Goal: Check status: Check status

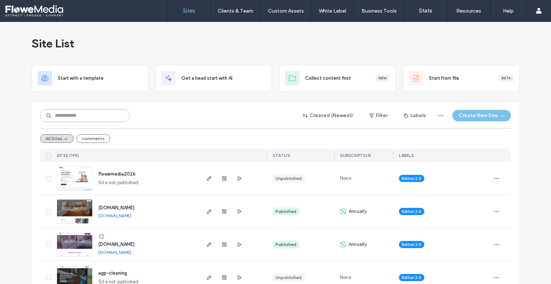
click at [79, 117] on input at bounding box center [85, 115] width 90 height 13
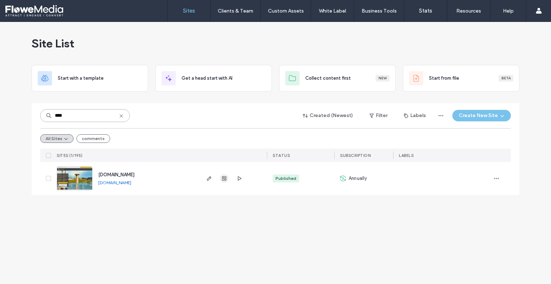
type input "****"
click at [224, 175] on span "button" at bounding box center [224, 178] width 9 height 9
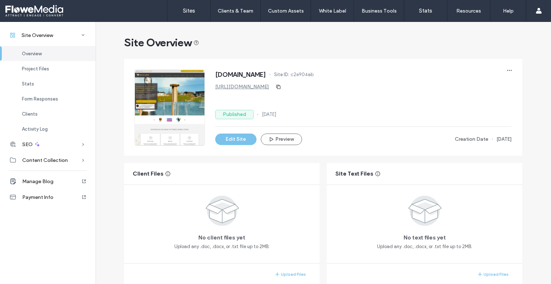
scroll to position [36, 0]
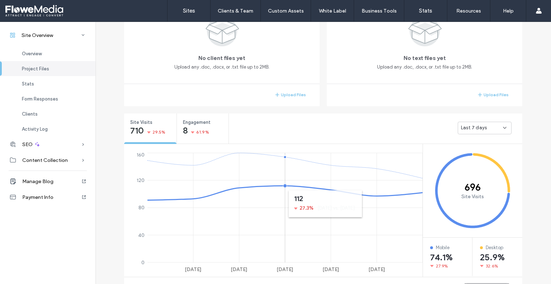
scroll to position [137, 0]
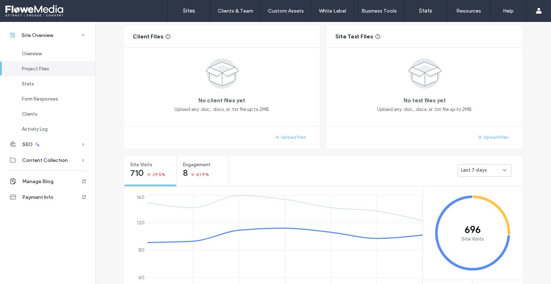
click at [504, 168] on icon at bounding box center [505, 170] width 6 height 6
click at [478, 205] on span "Last 30 days" at bounding box center [472, 207] width 29 height 7
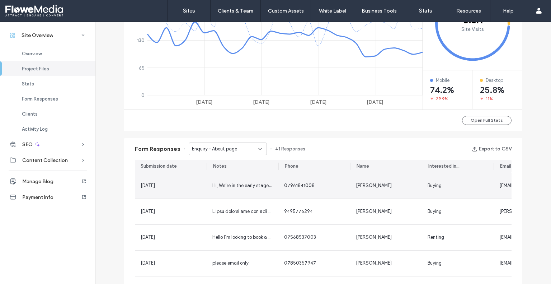
scroll to position [352, 0]
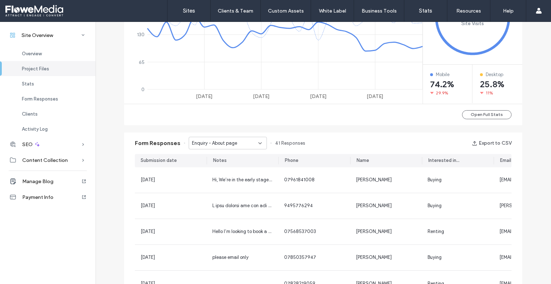
click at [257, 141] on icon at bounding box center [260, 143] width 6 height 6
click at [230, 168] on span "Say hello - Contact page" at bounding box center [215, 167] width 55 height 7
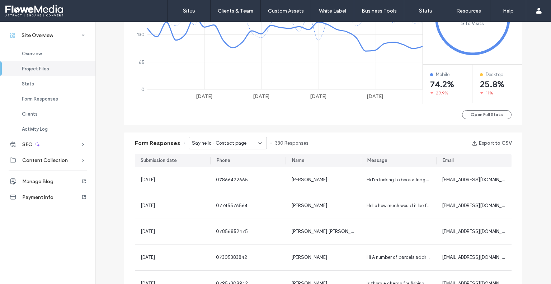
click at [257, 140] on icon at bounding box center [260, 143] width 6 height 6
click at [231, 176] on div "Contact Us - Contact page" at bounding box center [223, 180] width 77 height 13
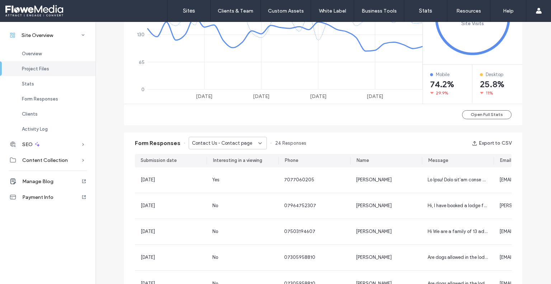
click at [258, 141] on icon at bounding box center [260, 143] width 6 height 6
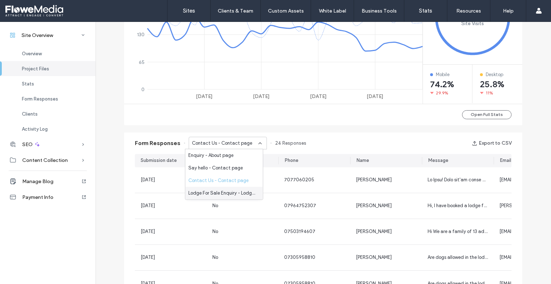
click at [218, 194] on span "Lodge For Sale Enquiry - Lodge Sales page" at bounding box center [222, 192] width 69 height 7
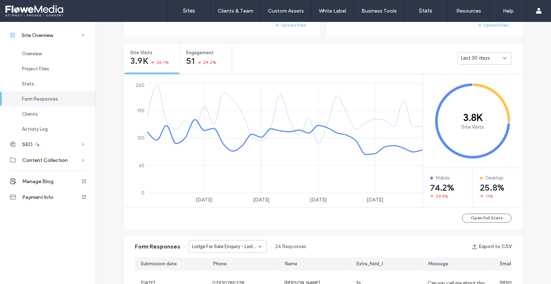
scroll to position [209, 0]
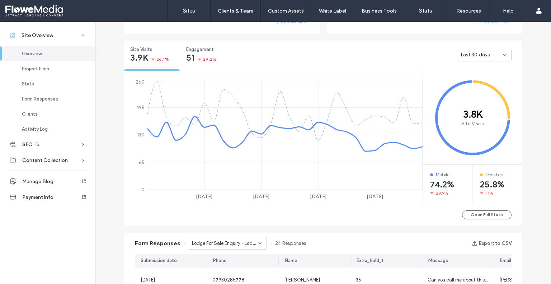
scroll to position [251, 0]
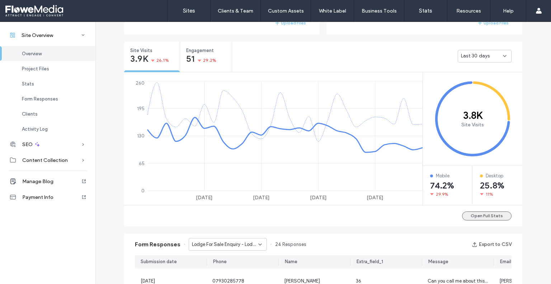
click at [487, 215] on button "Open Full Stats" at bounding box center [487, 215] width 50 height 9
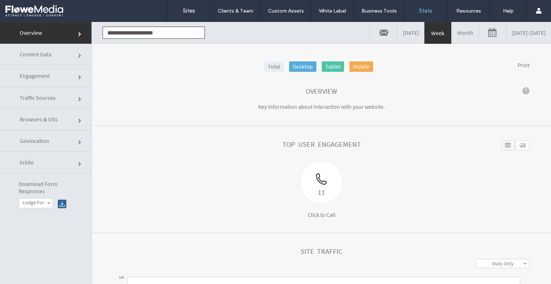
click at [452, 31] on link "Month" at bounding box center [465, 33] width 27 height 22
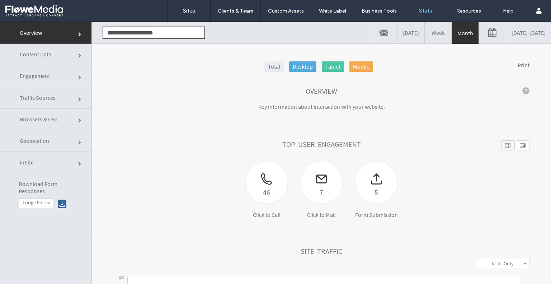
click at [29, 94] on span "Traffic Sources" at bounding box center [38, 97] width 36 height 7
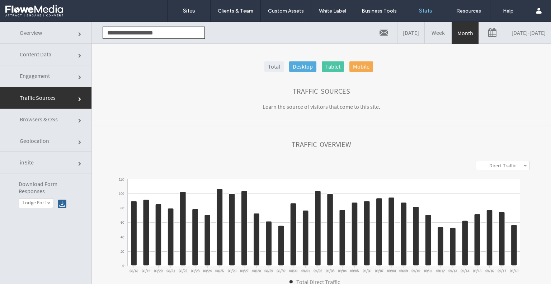
click at [55, 50] on link "Content Data" at bounding box center [45, 55] width 91 height 22
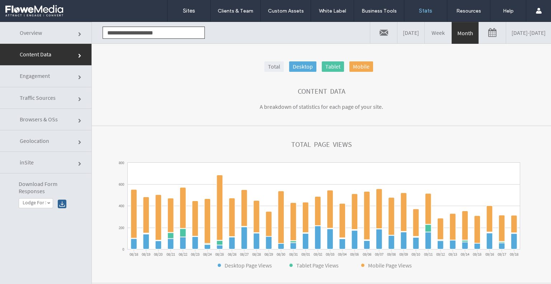
click at [52, 95] on span "Traffic Sources" at bounding box center [38, 97] width 36 height 7
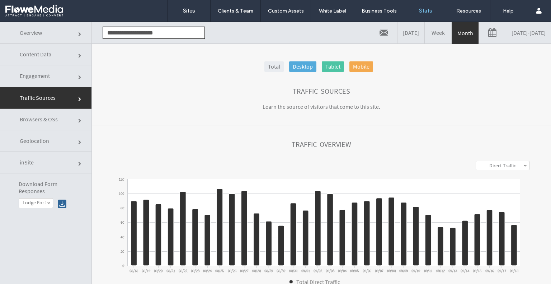
click at [42, 28] on link "Overview" at bounding box center [45, 33] width 91 height 22
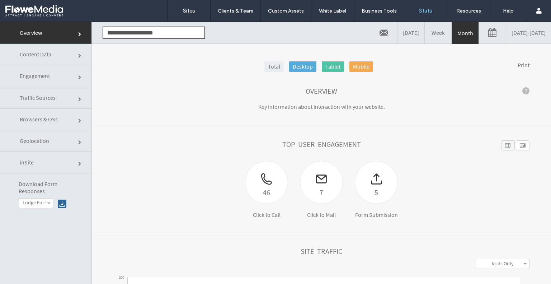
click at [34, 27] on link "Overview" at bounding box center [45, 33] width 91 height 22
click at [50, 53] on span "Content Data" at bounding box center [36, 54] width 32 height 7
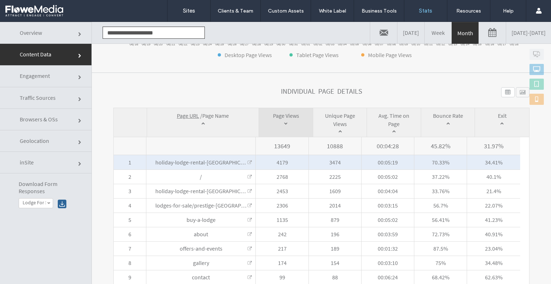
scroll to position [230, 0]
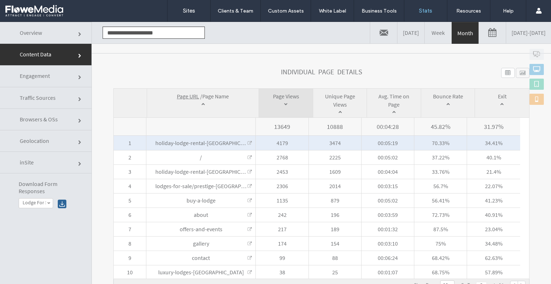
click at [248, 143] on link at bounding box center [250, 143] width 4 height 4
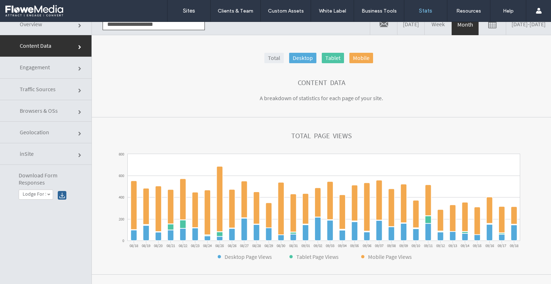
scroll to position [0, 0]
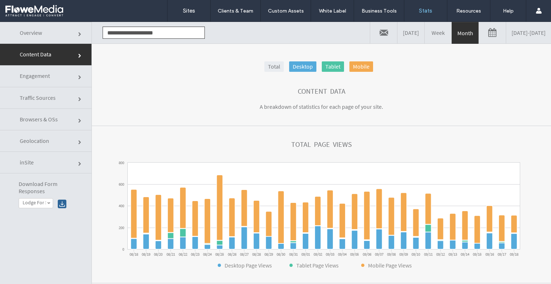
click at [44, 95] on span "Traffic Sources" at bounding box center [38, 97] width 36 height 7
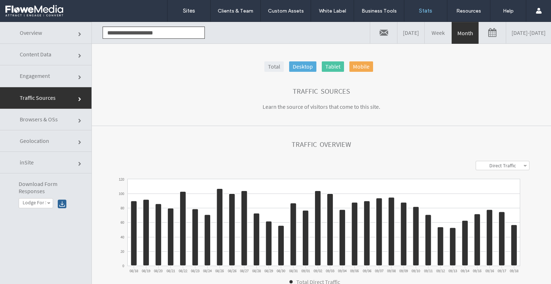
click at [436, 78] on section "Traffic Sources Learn the source of visitors that come to this site." at bounding box center [321, 99] width 459 height 53
click at [479, 32] on link at bounding box center [492, 33] width 27 height 22
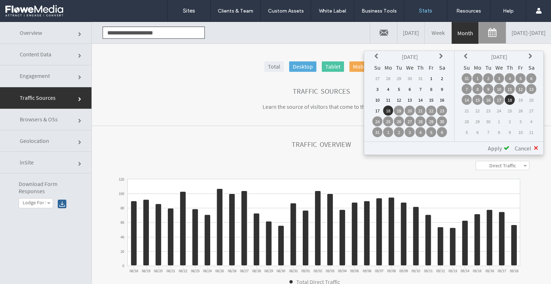
click at [375, 56] on icon at bounding box center [378, 56] width 6 height 6
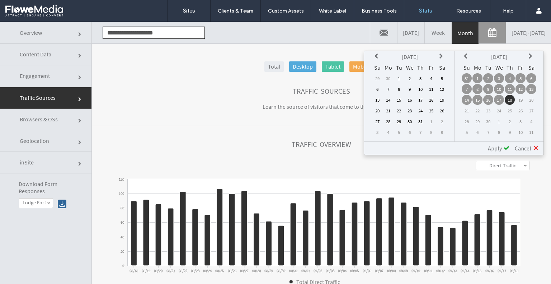
click at [375, 56] on icon at bounding box center [378, 56] width 6 height 6
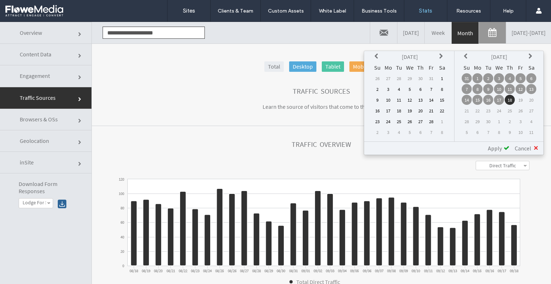
click at [375, 56] on icon at bounding box center [378, 56] width 6 height 6
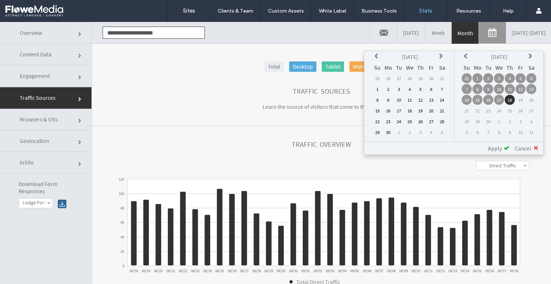
click at [410, 109] on td "18" at bounding box center [410, 110] width 10 height 10
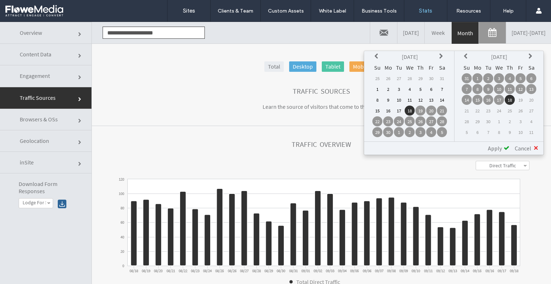
click at [510, 98] on td "18" at bounding box center [510, 100] width 10 height 10
click at [500, 145] on span "Apply" at bounding box center [495, 148] width 14 height 7
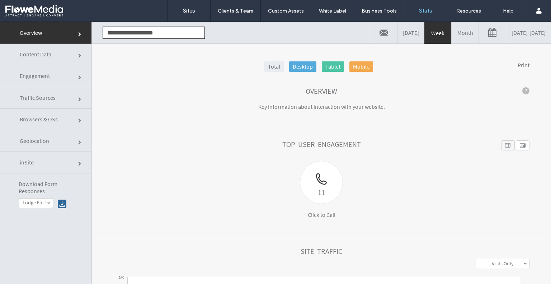
click at [452, 30] on link "Month" at bounding box center [465, 33] width 27 height 22
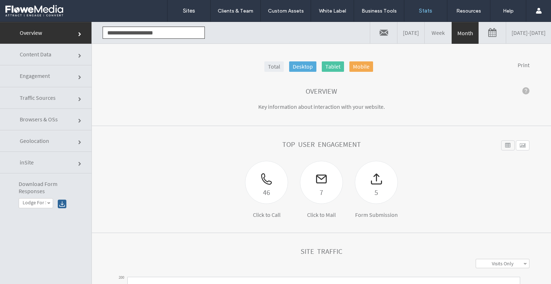
click at [479, 29] on link at bounding box center [492, 33] width 27 height 22
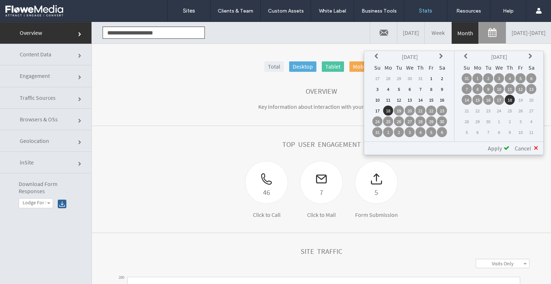
click at [377, 53] on icon at bounding box center [378, 56] width 6 height 6
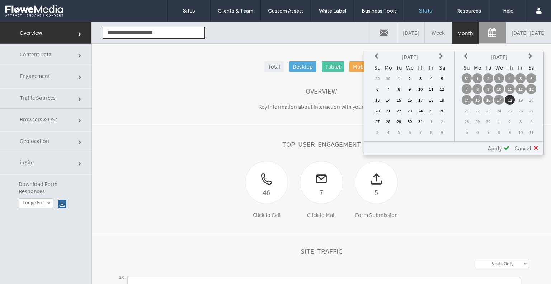
click at [377, 53] on icon at bounding box center [378, 56] width 6 height 6
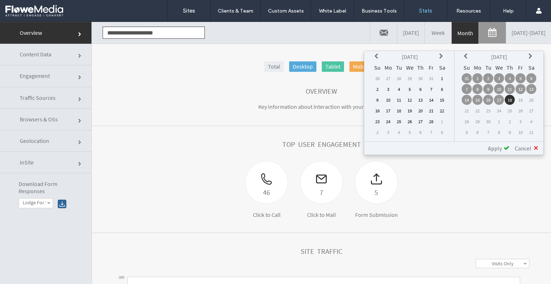
click at [377, 53] on icon at bounding box center [378, 56] width 6 height 6
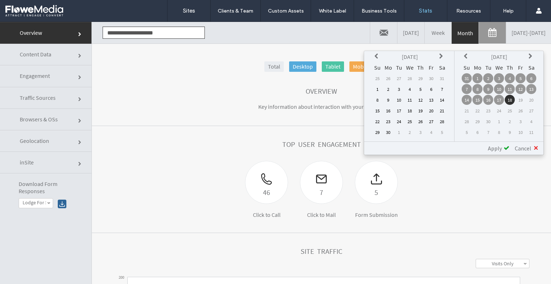
click at [412, 110] on td "18" at bounding box center [410, 110] width 10 height 10
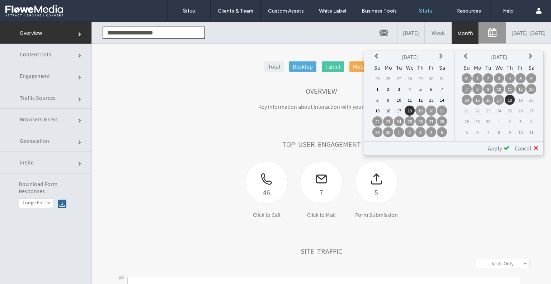
click at [508, 98] on td "18" at bounding box center [510, 100] width 10 height 10
click at [499, 150] on span "Apply" at bounding box center [495, 148] width 14 height 7
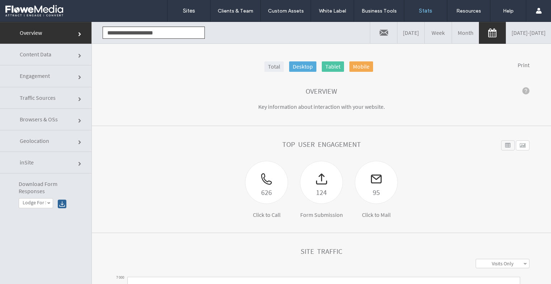
click at [479, 32] on link at bounding box center [492, 33] width 27 height 22
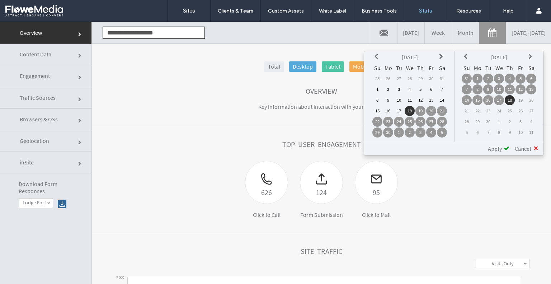
click at [376, 56] on icon at bounding box center [378, 57] width 6 height 6
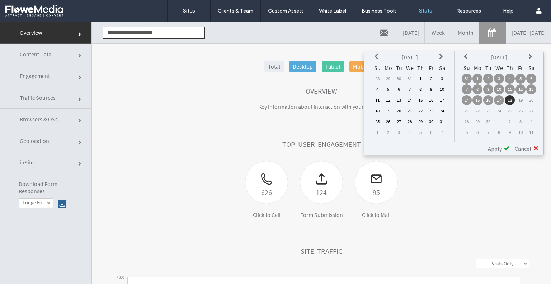
click at [376, 56] on icon at bounding box center [378, 57] width 6 height 6
click at [421, 98] on td "18" at bounding box center [420, 100] width 10 height 10
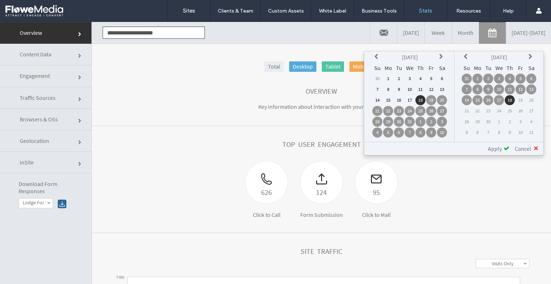
click at [508, 98] on td "18" at bounding box center [510, 100] width 10 height 10
click at [499, 149] on span "Apply" at bounding box center [495, 148] width 14 height 7
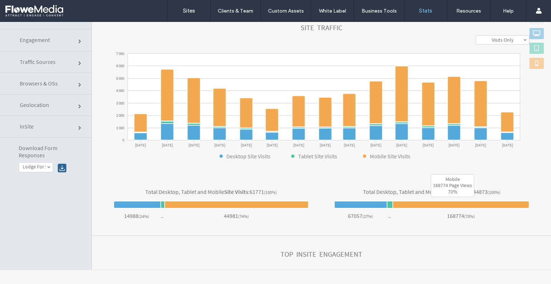
scroll to position [152, 0]
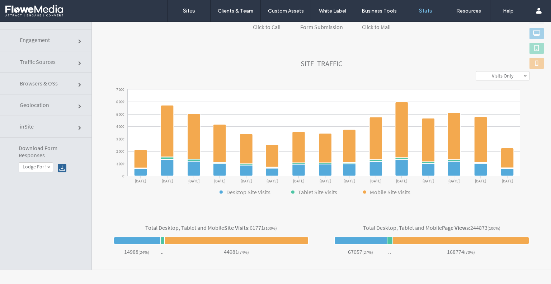
click at [176, 175] on icon at bounding box center [324, 132] width 392 height 87
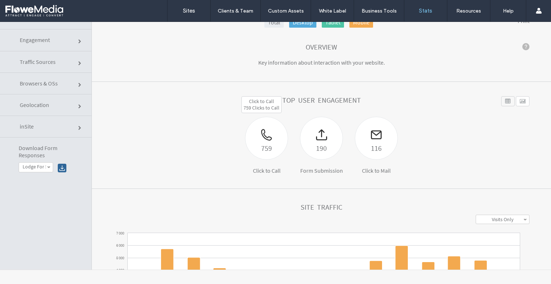
scroll to position [0, 0]
